Goal: Task Accomplishment & Management: Manage account settings

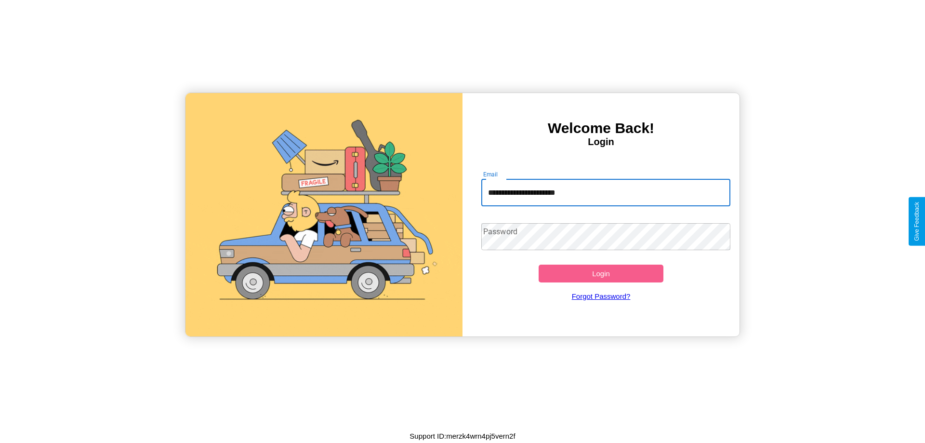
type input "**********"
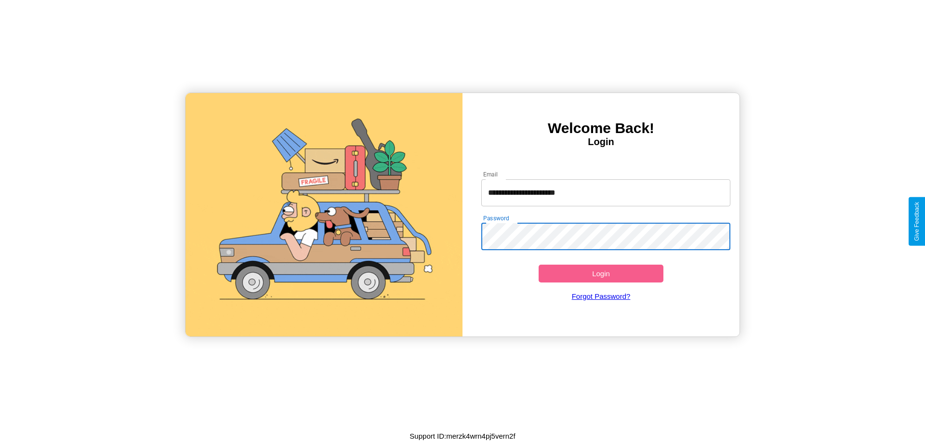
click at [601, 273] on button "Login" at bounding box center [600, 273] width 125 height 18
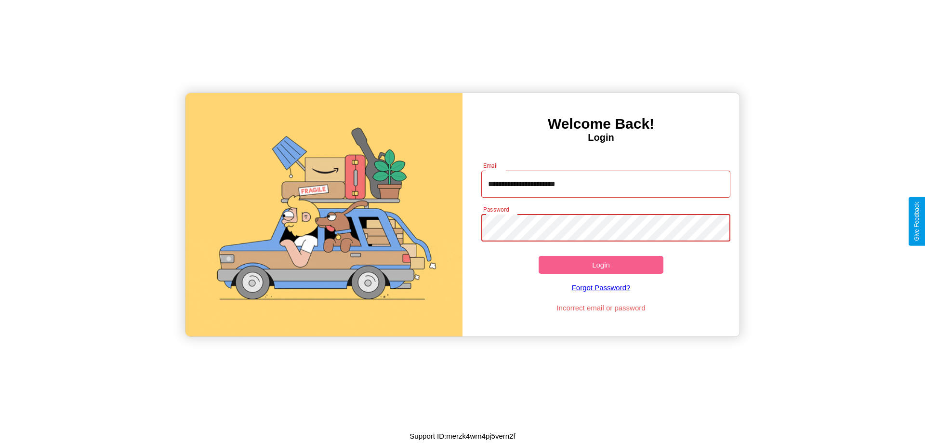
click at [601, 264] on button "Login" at bounding box center [600, 265] width 125 height 18
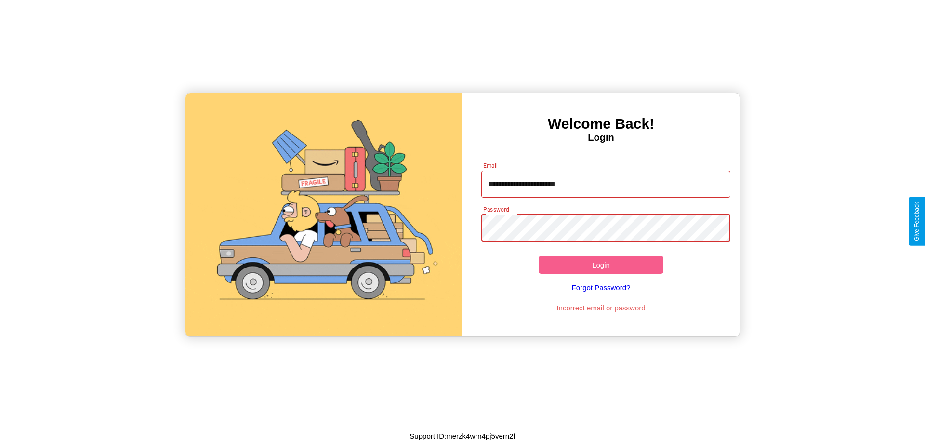
click at [601, 264] on button "Login" at bounding box center [600, 265] width 125 height 18
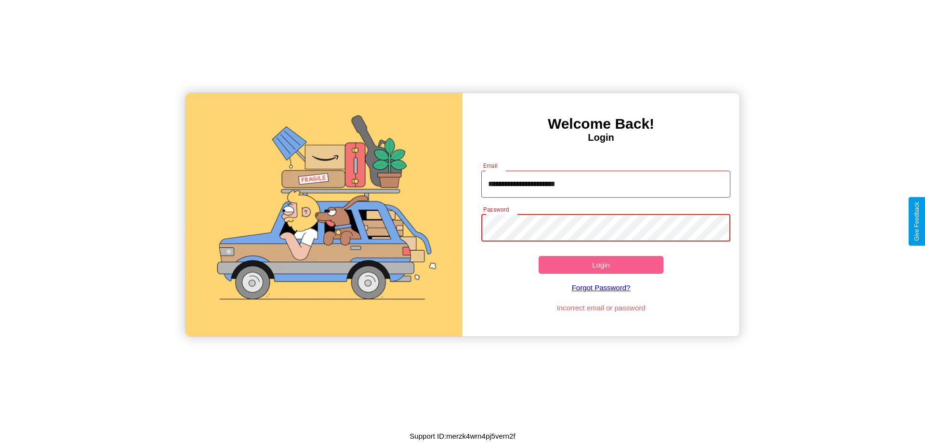
click at [601, 264] on button "Login" at bounding box center [600, 265] width 125 height 18
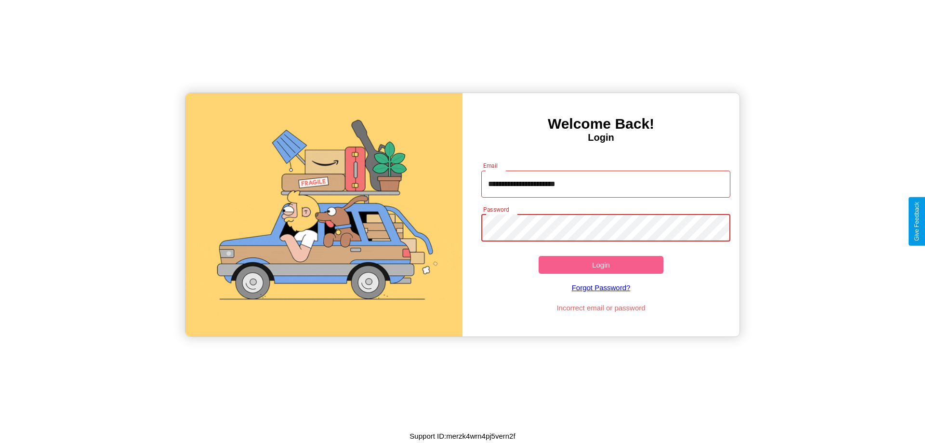
click at [601, 264] on button "Login" at bounding box center [600, 265] width 125 height 18
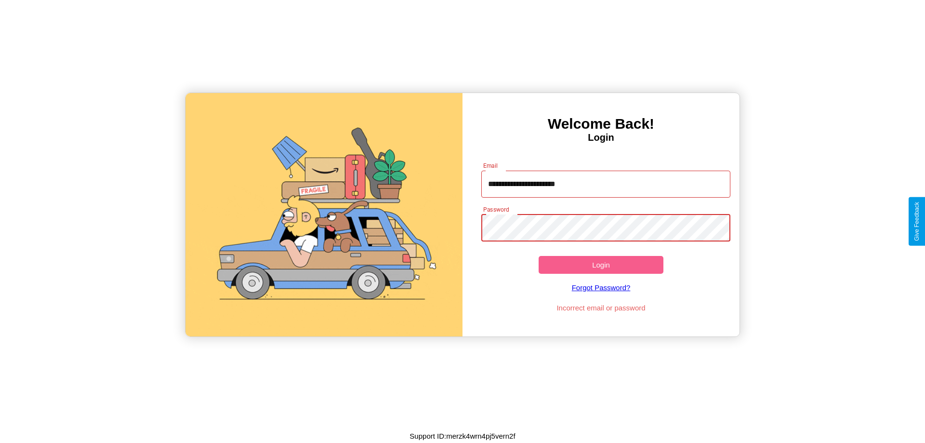
click at [601, 264] on button "Login" at bounding box center [600, 265] width 125 height 18
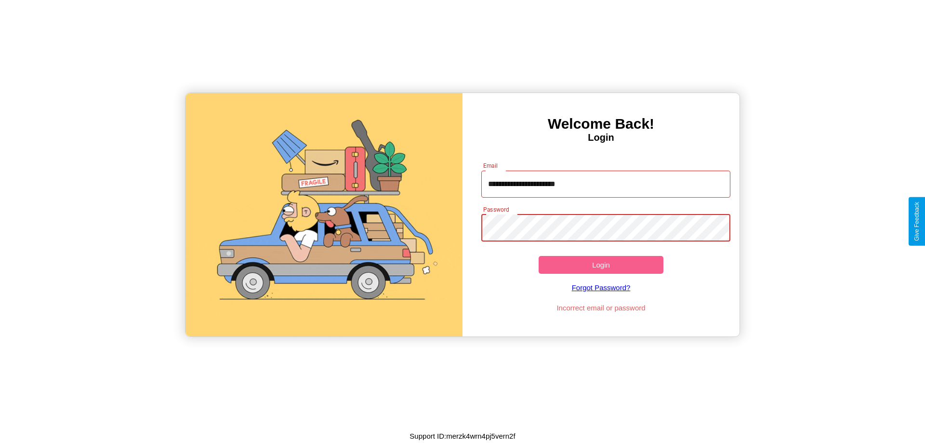
click at [601, 264] on button "Login" at bounding box center [600, 265] width 125 height 18
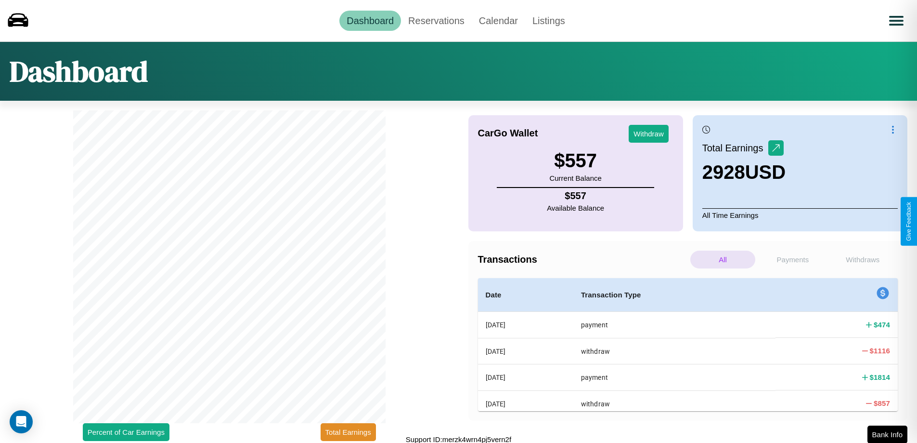
scroll to position [3, 0]
